Goal: Download file/media

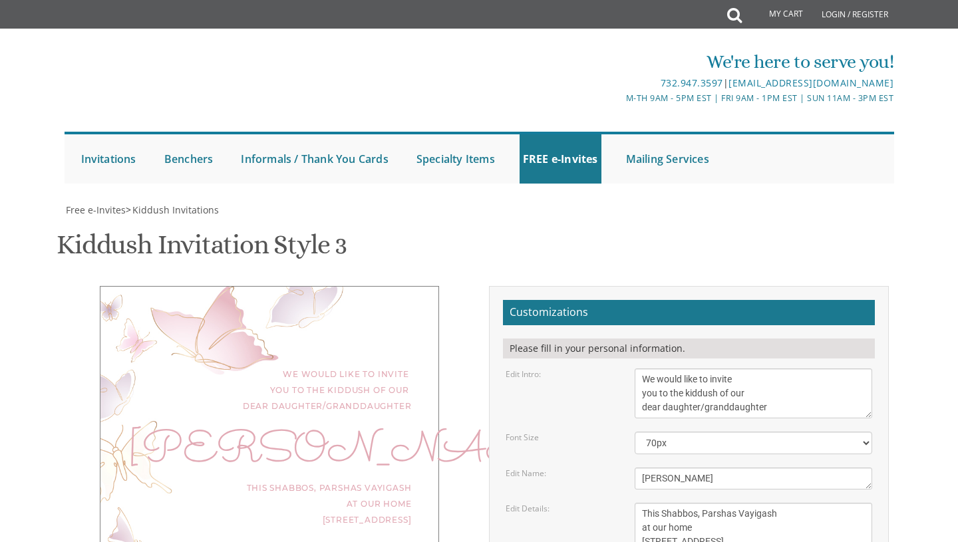
scroll to position [134, 0]
drag, startPoint x: 684, startPoint y: 347, endPoint x: 641, endPoint y: 347, distance: 42.6
click at [641, 468] on textarea "[PERSON_NAME]" at bounding box center [754, 479] width 238 height 22
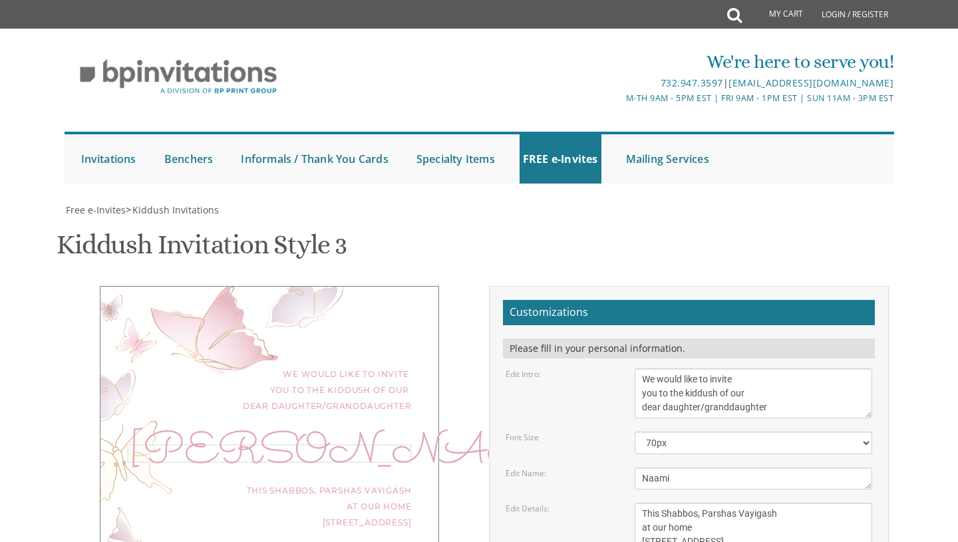
type textarea "Naami"
drag, startPoint x: 644, startPoint y: 380, endPoint x: 795, endPoint y: 413, distance: 155.2
click at [795, 503] on textarea "This Shabbos, Parshas Vayigash at our home [STREET_ADDRESS]" at bounding box center [754, 528] width 238 height 50
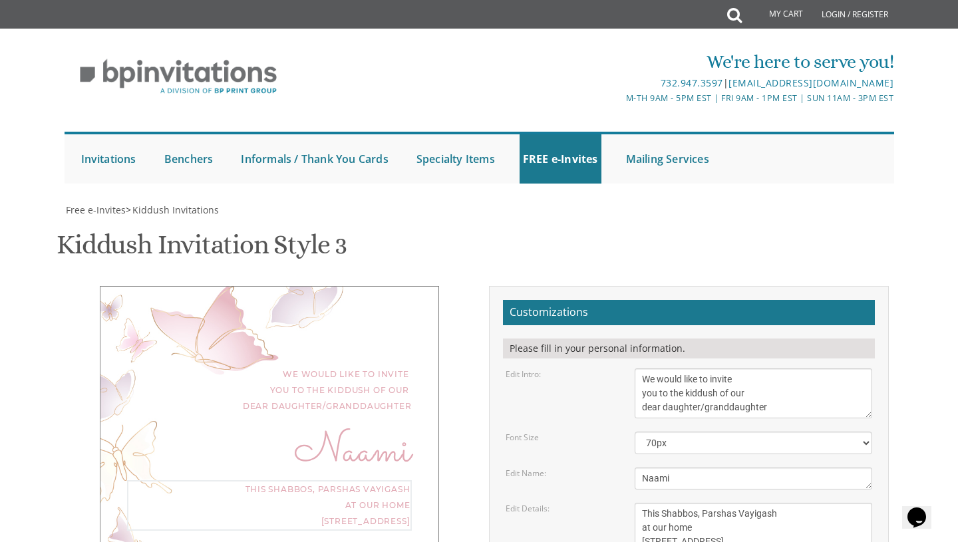
scroll to position [0, 0]
type textarea "I"
type textarea "[DATE], Second day of yom tov in the sukkah after 11:30 AM"
drag, startPoint x: 690, startPoint y: 461, endPoint x: 717, endPoint y: 476, distance: 31.6
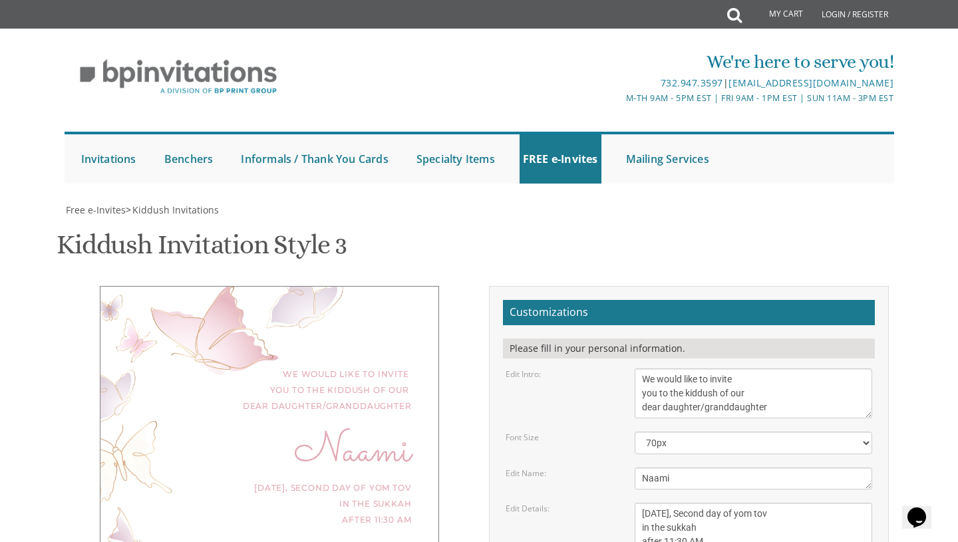
drag, startPoint x: 733, startPoint y: 476, endPoint x: 662, endPoint y: 417, distance: 92.2
click at [662, 417] on form "Customizations Please fill in your personal information. Edit Intro: We would l…" at bounding box center [689, 517] width 372 height 434
type textarea "[PERSON_NAME] And [PERSON_NAME] [PERSON_NAME] and [PERSON_NAME]"
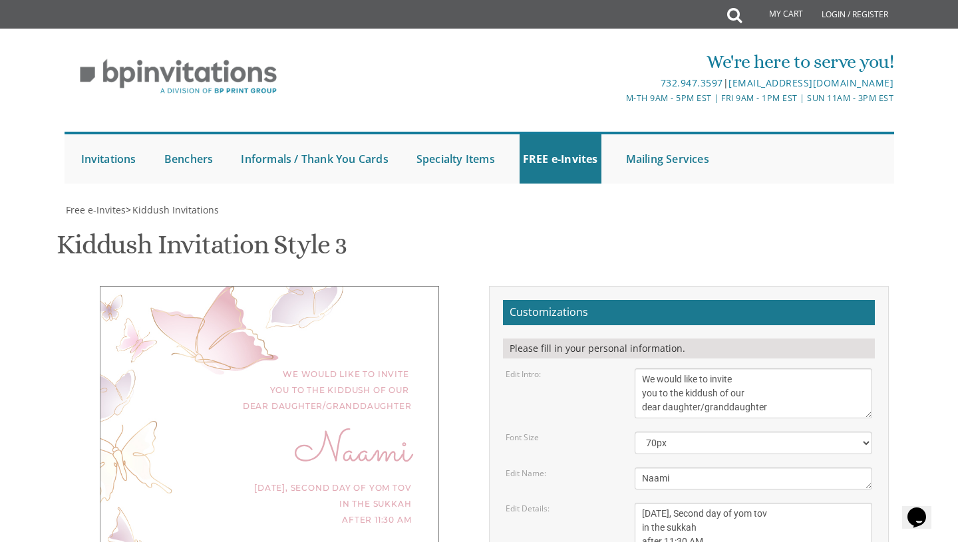
type input "[EMAIL_ADDRESS][DOMAIN_NAME]"
click at [709, 503] on textarea "This Shabbos, Parshas Vayigash at our home [STREET_ADDRESS]" at bounding box center [754, 528] width 238 height 50
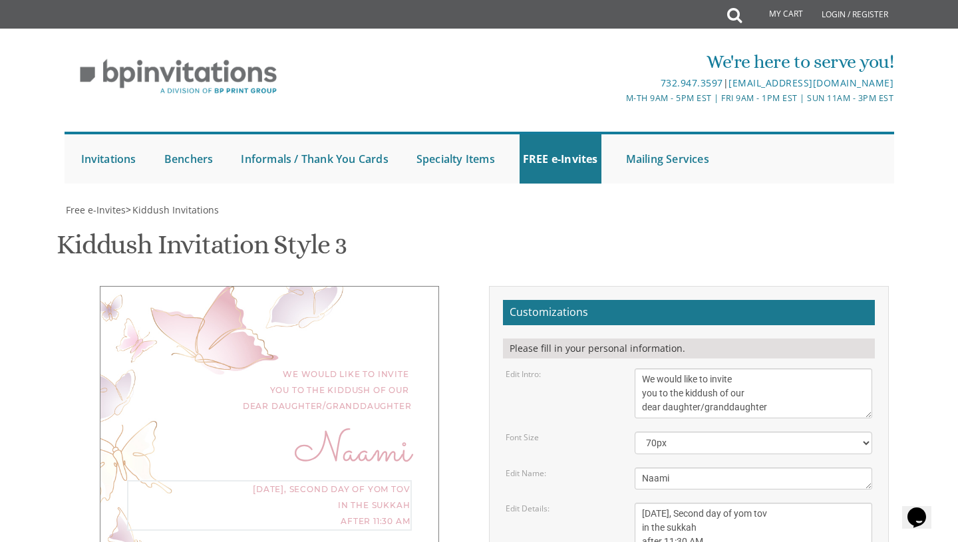
scroll to position [9, 0]
type textarea "[DATE], Second day of yom tov in the sukkah after 11:30 AM [STREET_ADDRESS]"
